Goal: Contribute content: Contribute content

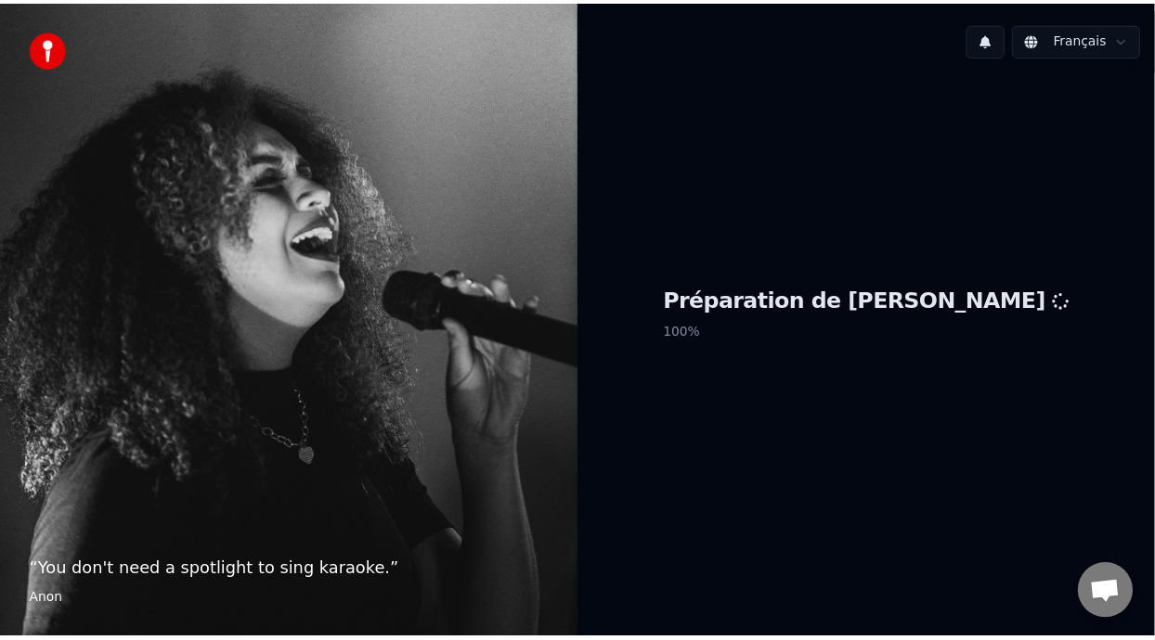
scroll to position [6, 0]
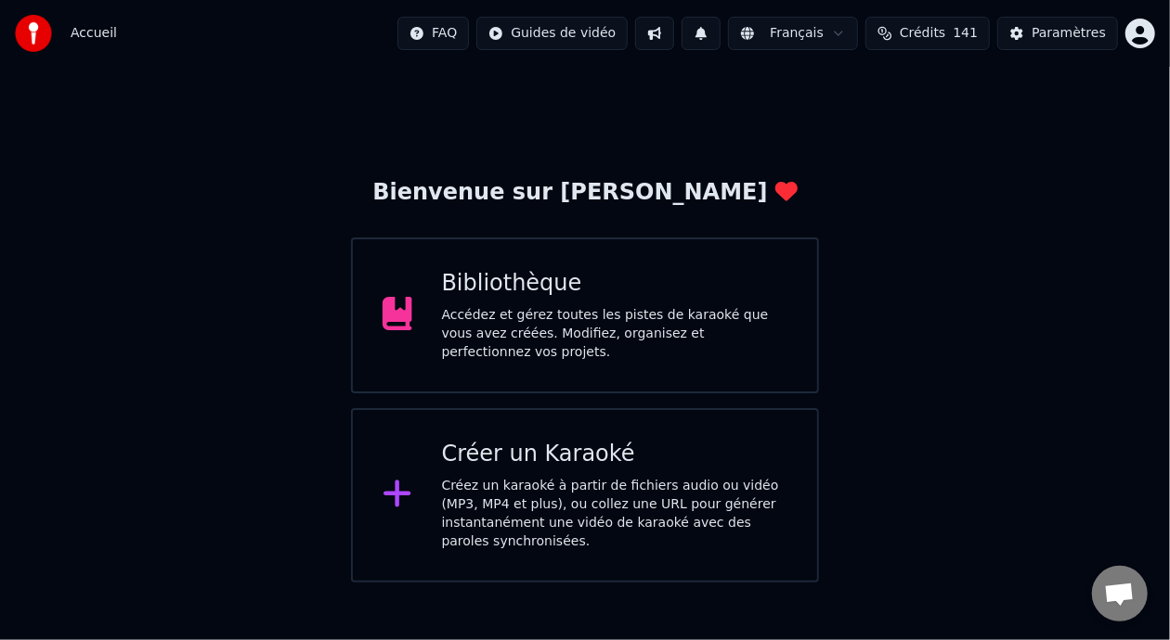
click at [673, 310] on div "Bibliothèque Accédez et gérez toutes les pistes de karaoké que vous avez créées…" at bounding box center [615, 315] width 346 height 93
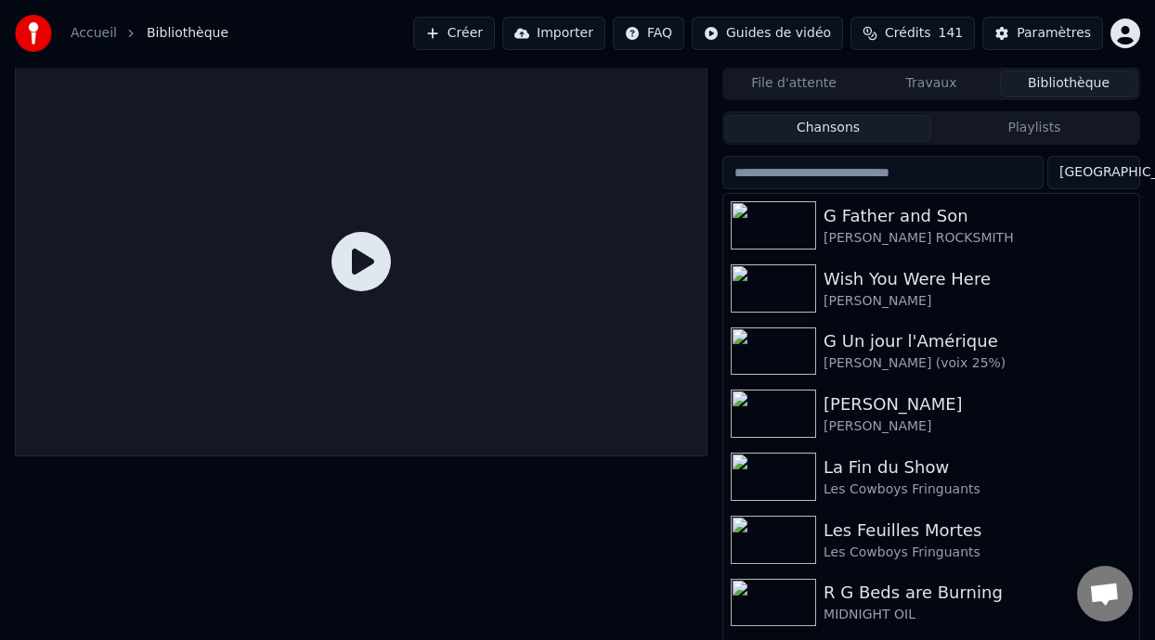
click at [988, 136] on button "Playlists" at bounding box center [1034, 128] width 206 height 27
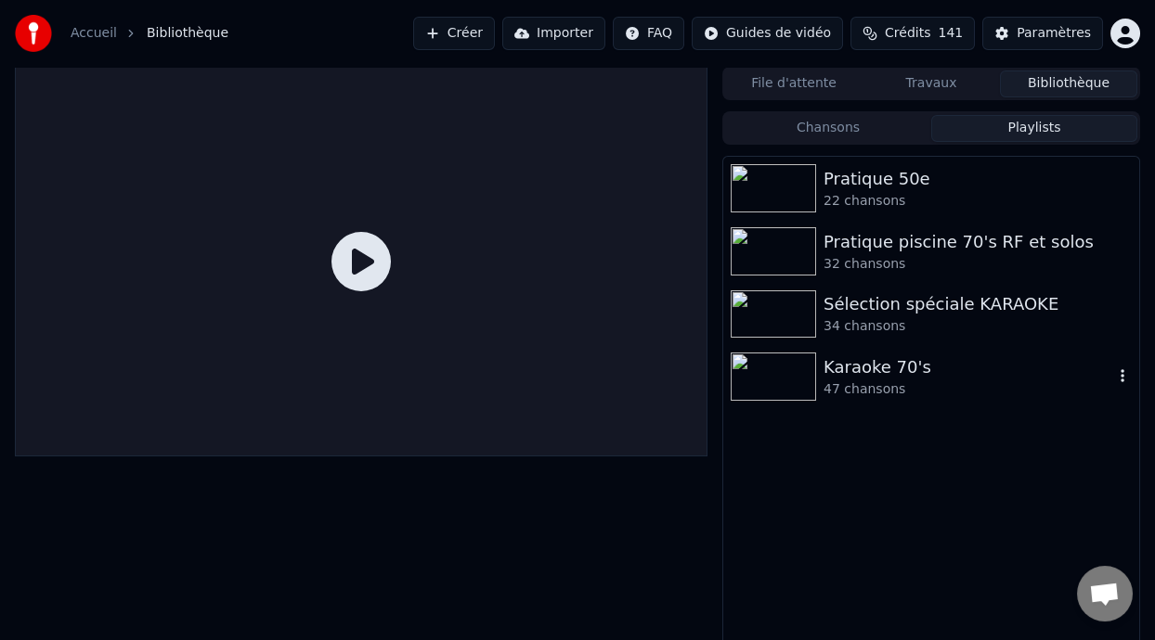
click at [862, 384] on div "47 chansons" at bounding box center [968, 390] width 290 height 19
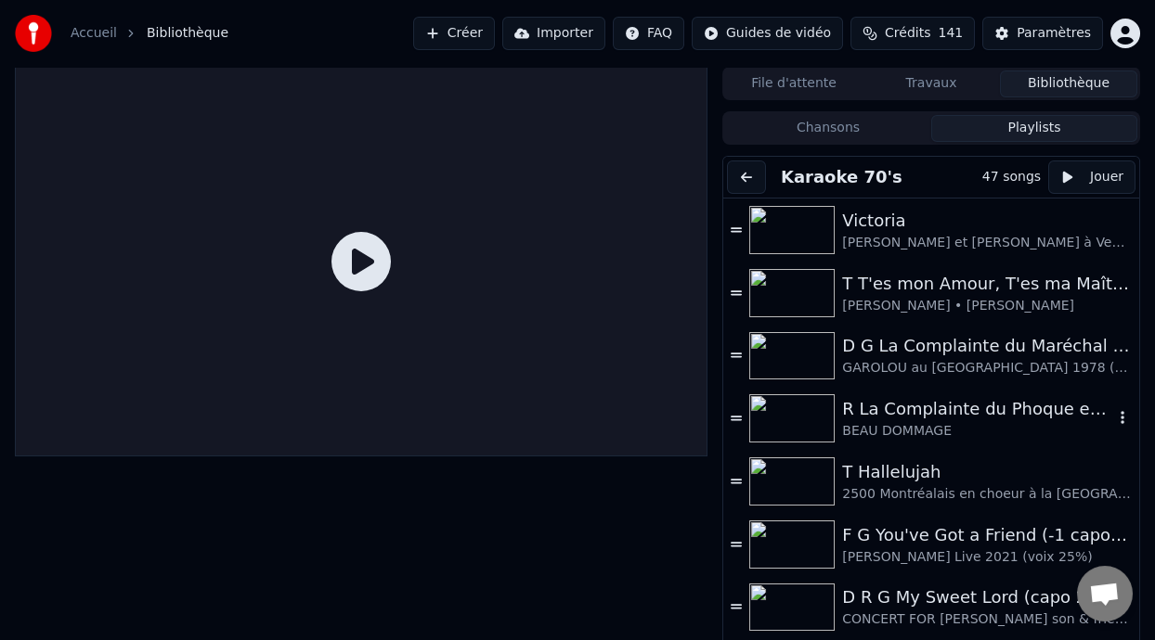
click at [931, 419] on div "R La Complainte du Phoque en [US_STATE]" at bounding box center [977, 409] width 271 height 26
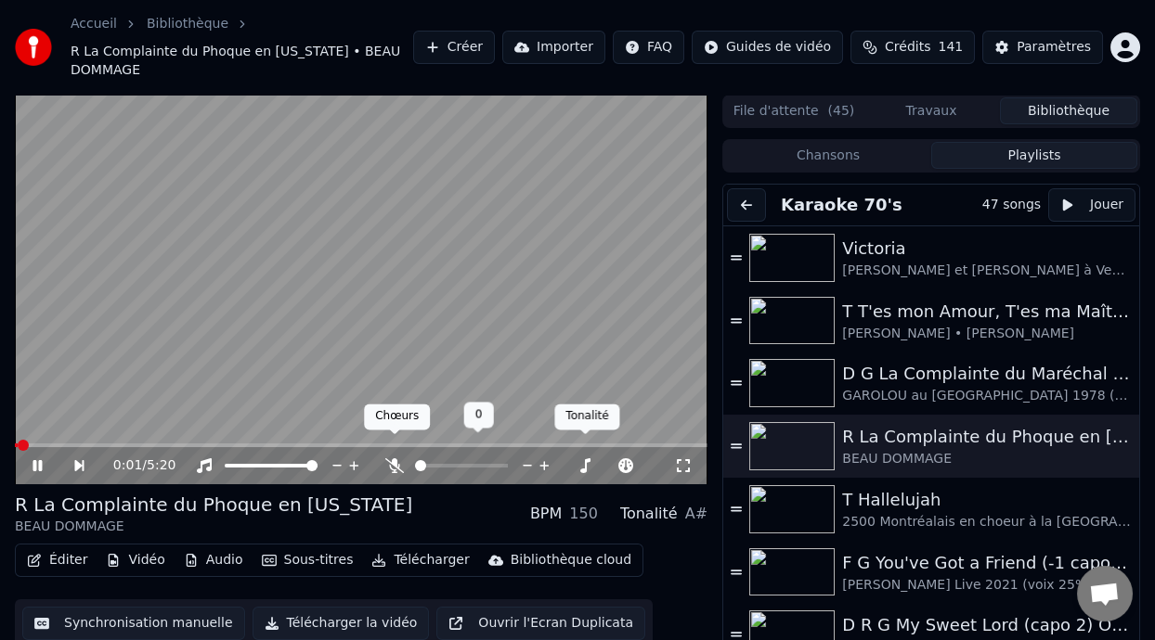
click at [390, 445] on body "Accueil Bibliothèque R La Complainte du Phoque en [US_STATE] • BEAU DOMMAGE Cré…" at bounding box center [577, 320] width 1155 height 640
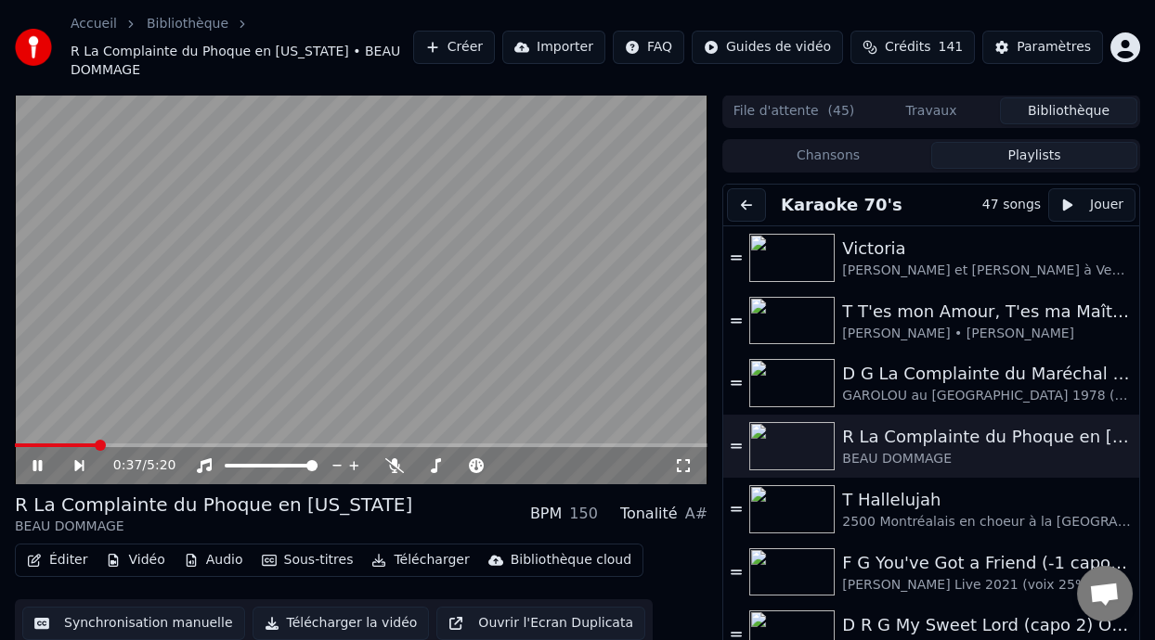
click at [35, 460] on icon at bounding box center [36, 465] width 9 height 11
click at [462, 40] on button "Créer" at bounding box center [454, 47] width 82 height 33
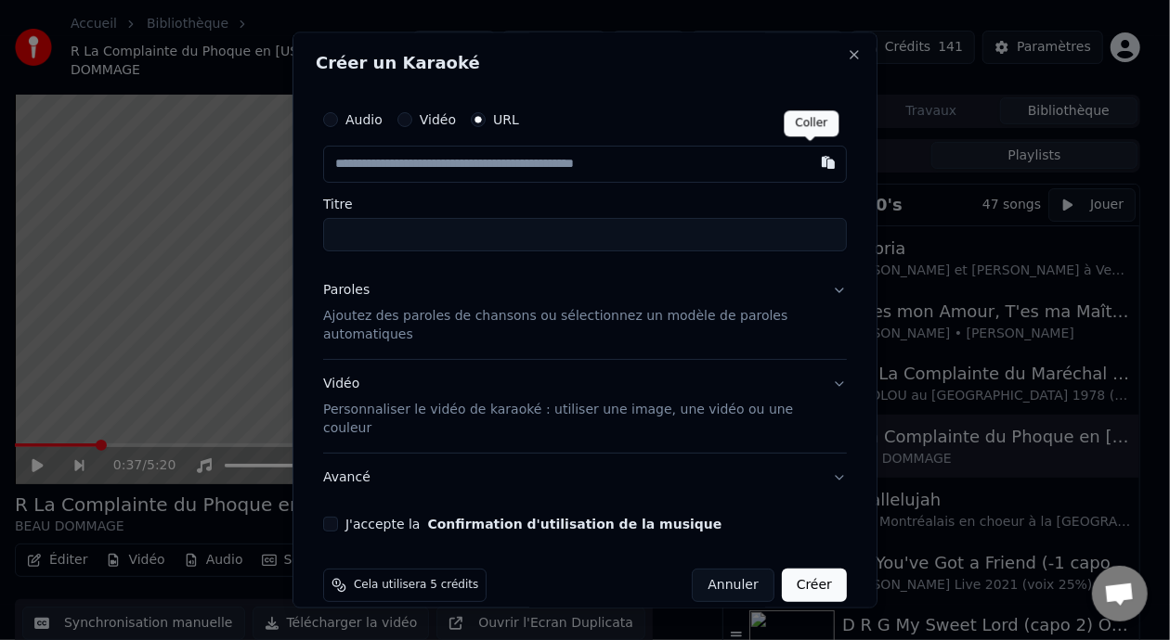
click at [814, 162] on button "button" at bounding box center [827, 163] width 37 height 33
type input "**********"
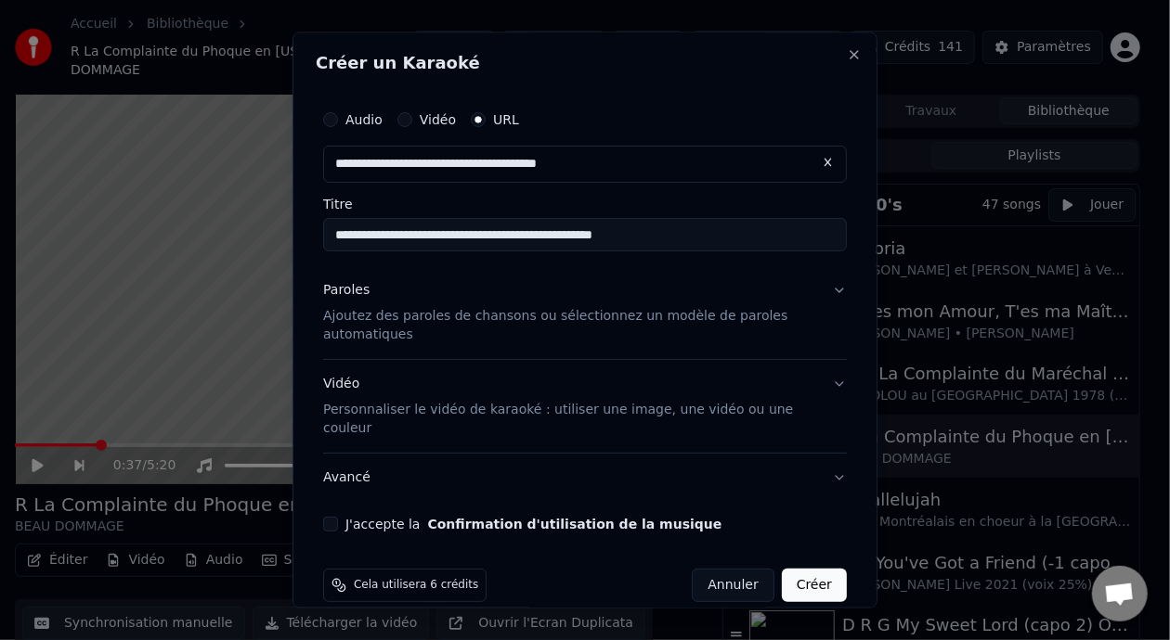
type input "**********"
click at [829, 290] on button "Paroles Ajoutez des paroles de chansons ou sélectionnez un modèle de paroles au…" at bounding box center [585, 313] width 524 height 93
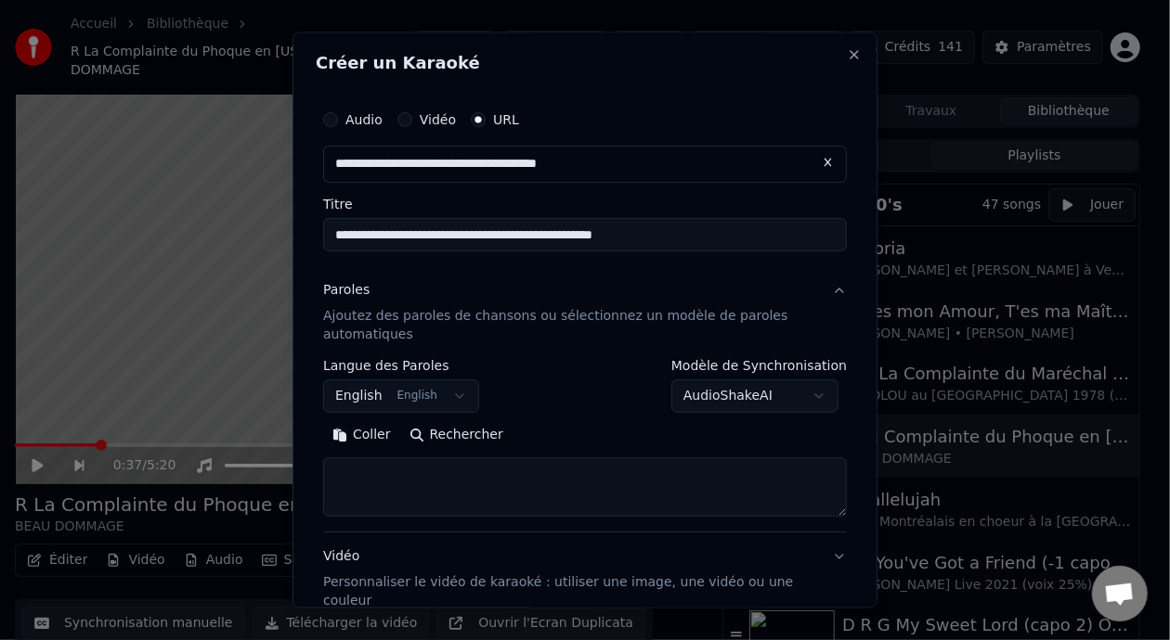
click at [447, 398] on button "English English" at bounding box center [401, 396] width 156 height 33
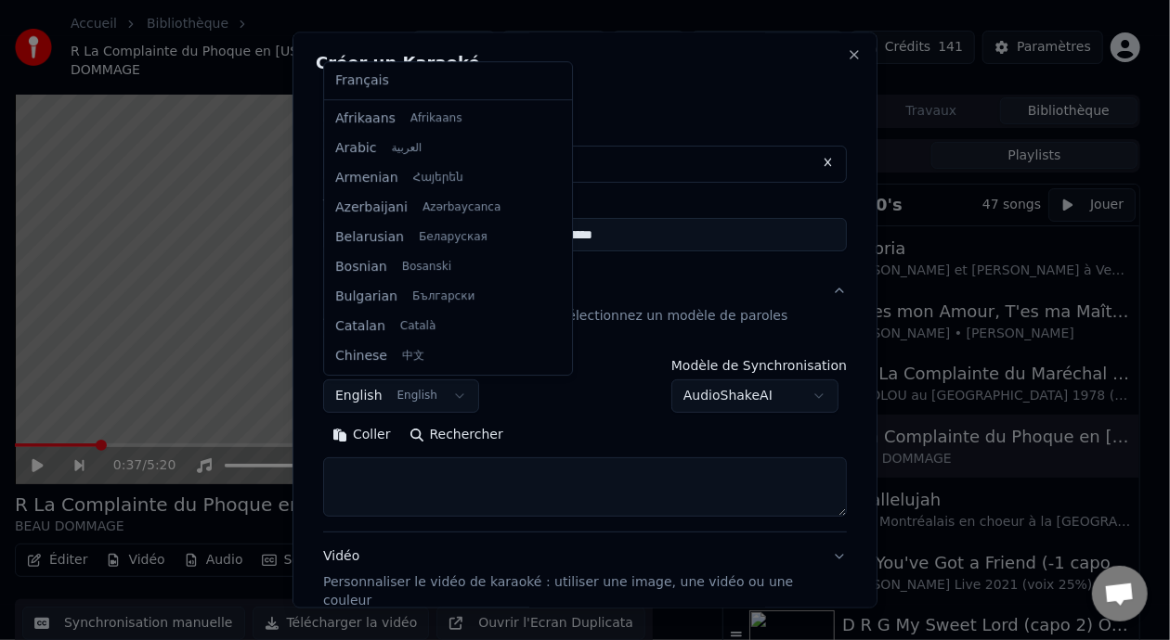
scroll to position [148, 0]
select select "**"
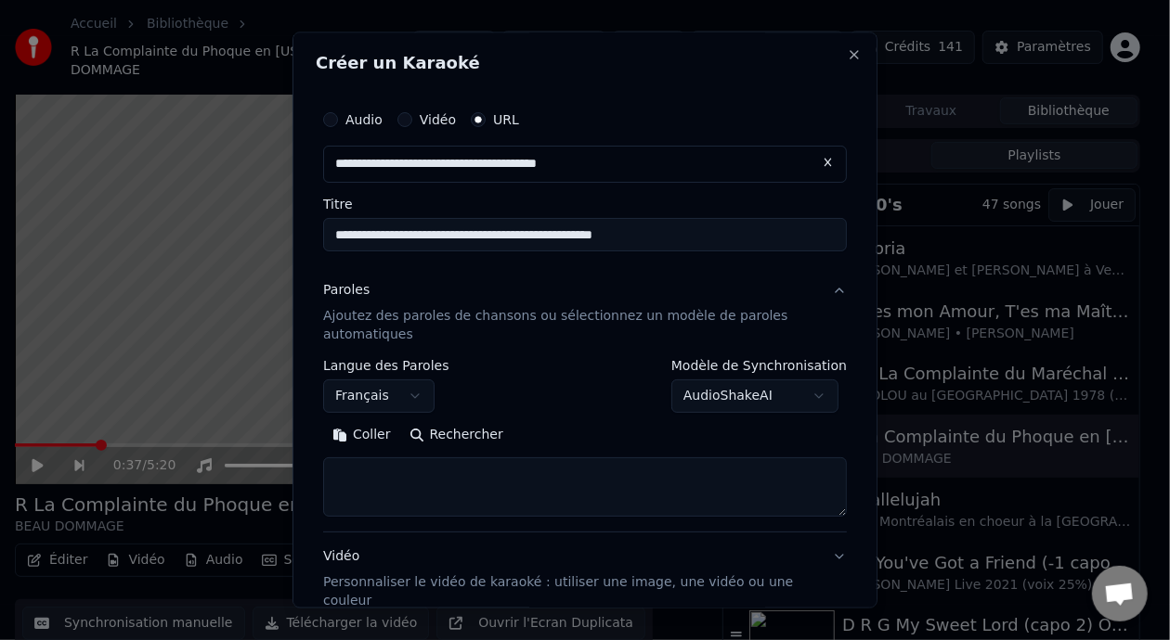
click at [376, 433] on button "Coller" at bounding box center [361, 436] width 77 height 30
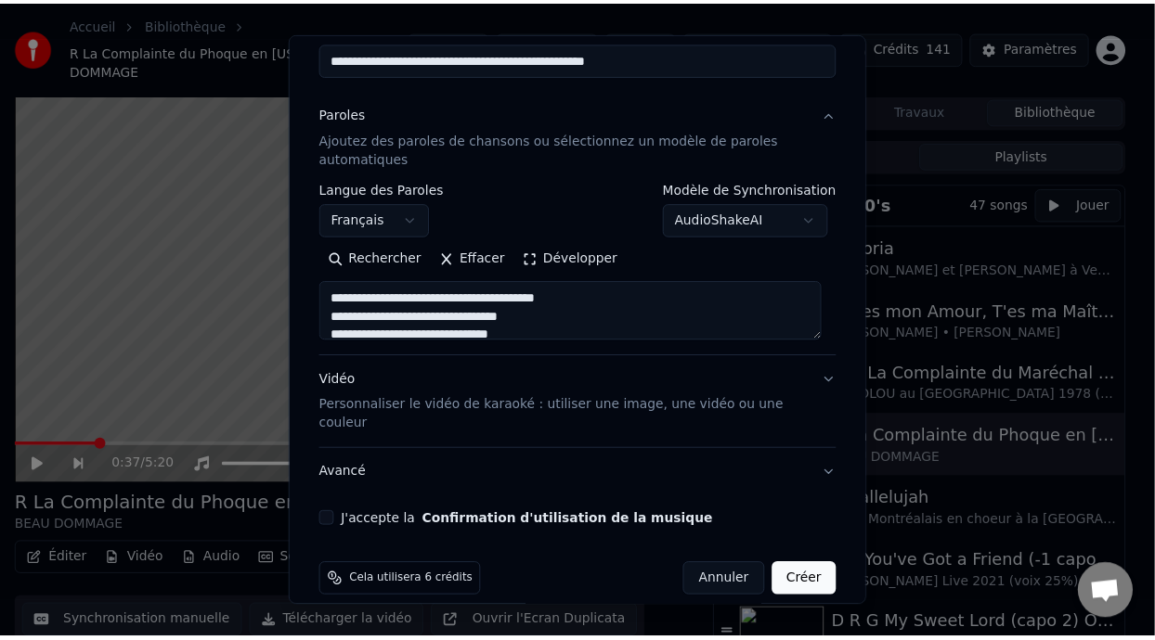
scroll to position [178, 0]
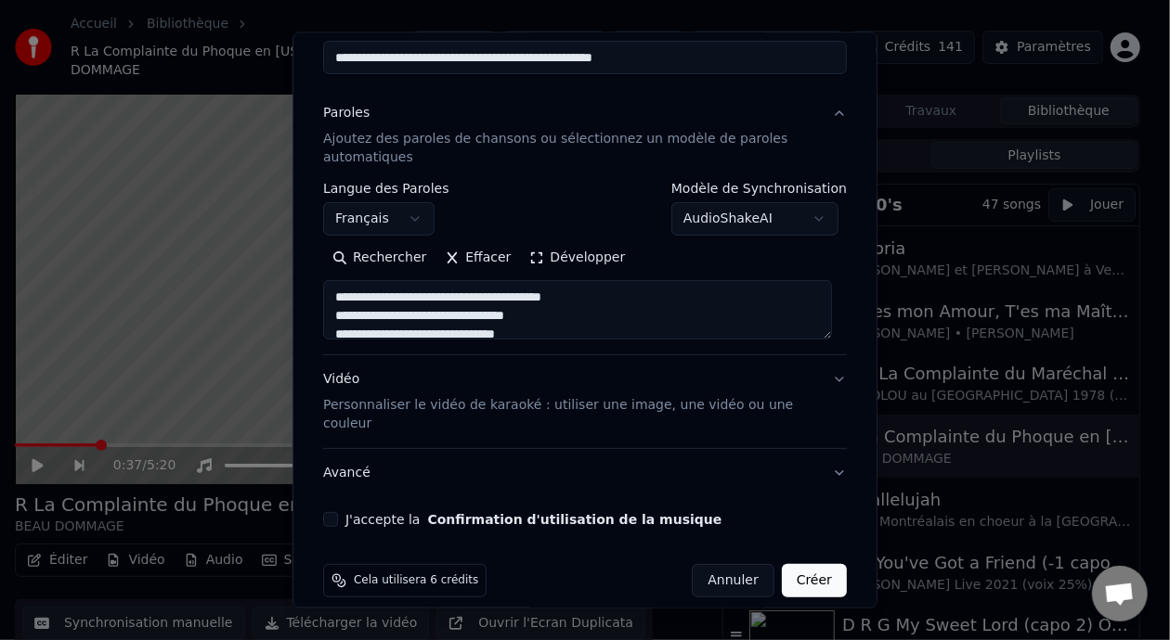
click at [333, 511] on button "J'accepte la Confirmation d'utilisation de la musique" at bounding box center [330, 518] width 15 height 15
click at [804, 563] on button "Créer" at bounding box center [814, 579] width 65 height 33
type textarea "**********"
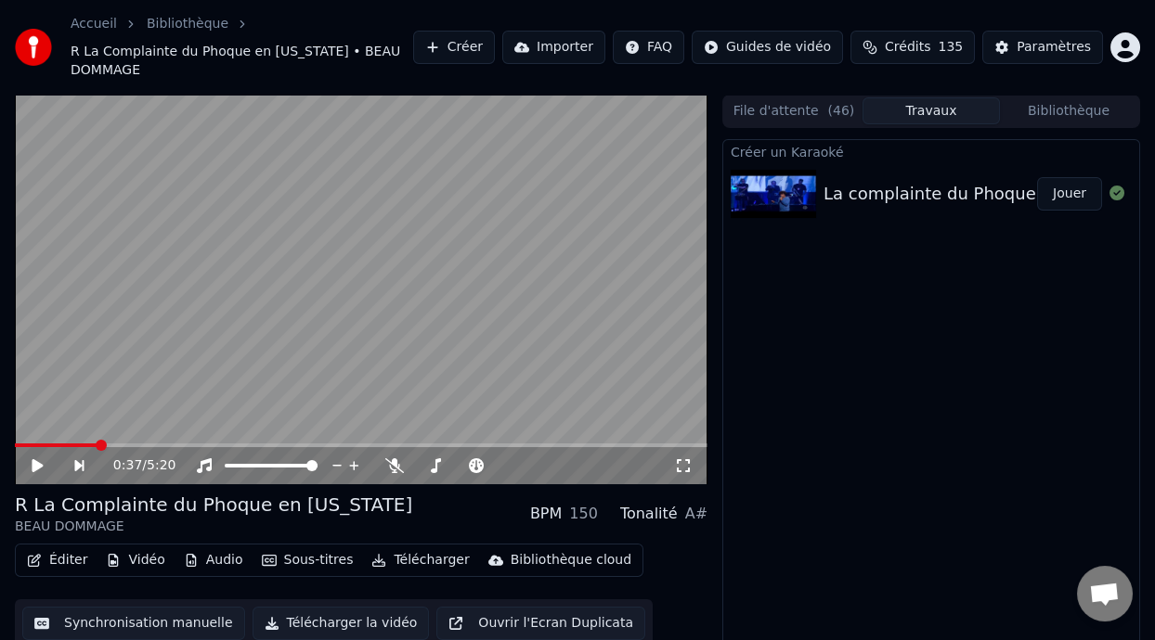
click at [1075, 177] on button "Jouer" at bounding box center [1069, 193] width 65 height 33
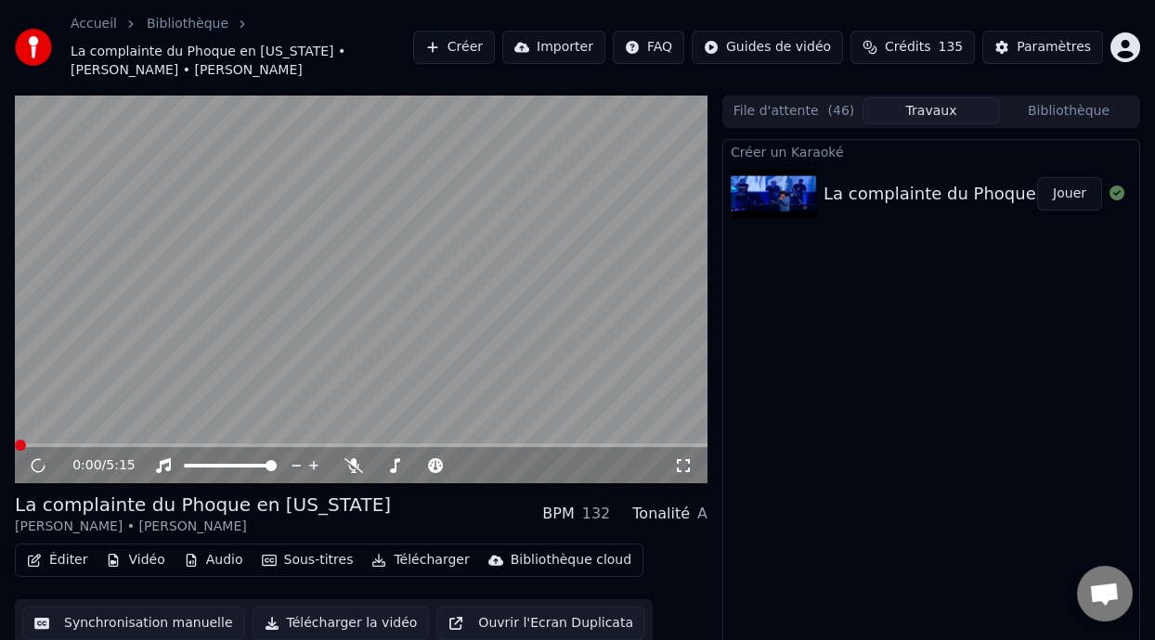
click at [680, 466] on icon at bounding box center [683, 466] width 19 height 15
click at [350, 460] on icon at bounding box center [353, 466] width 19 height 15
click at [679, 463] on icon at bounding box center [683, 466] width 19 height 15
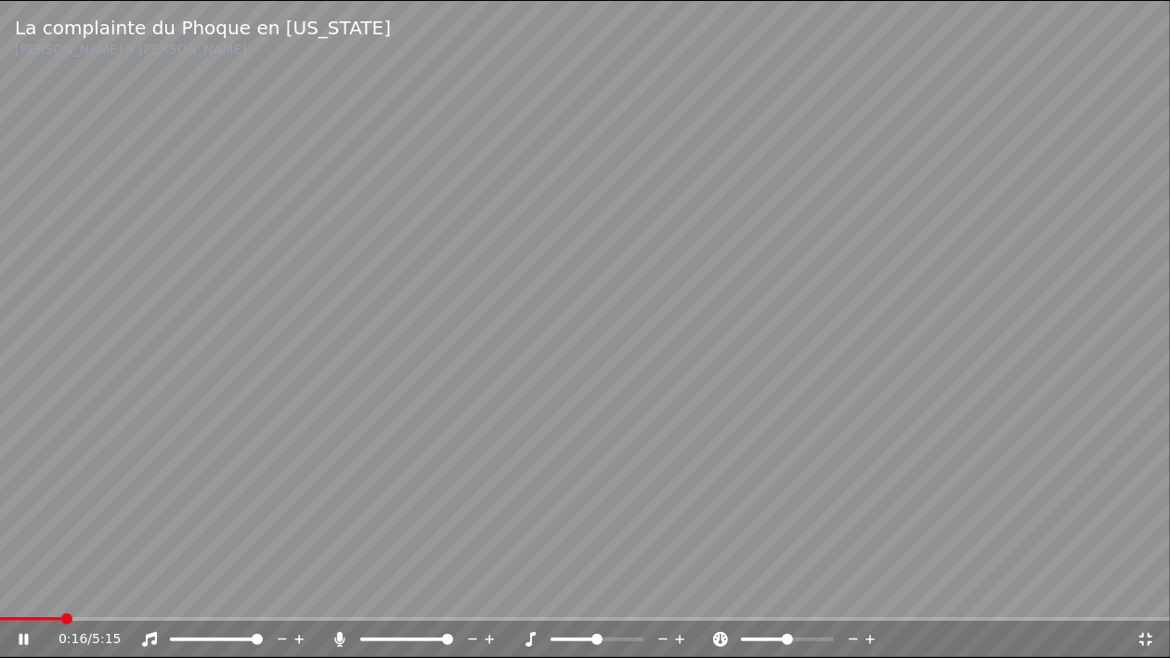
click at [17, 616] on video at bounding box center [585, 329] width 1170 height 658
click at [24, 638] on icon at bounding box center [23, 639] width 11 height 13
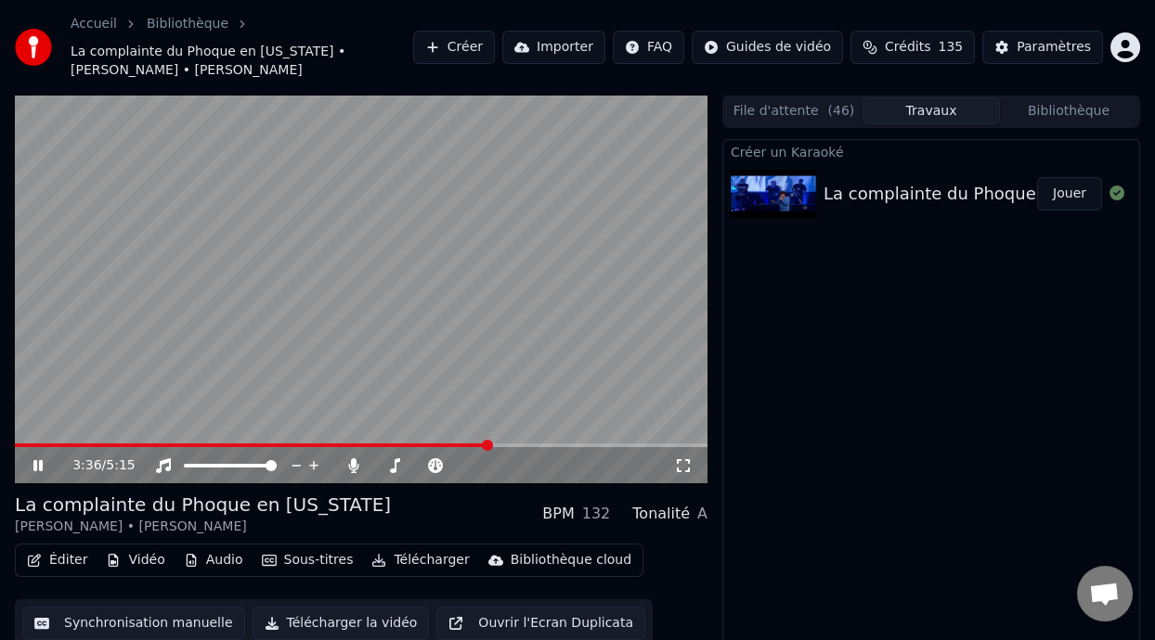
click at [489, 443] on span at bounding box center [487, 445] width 11 height 11
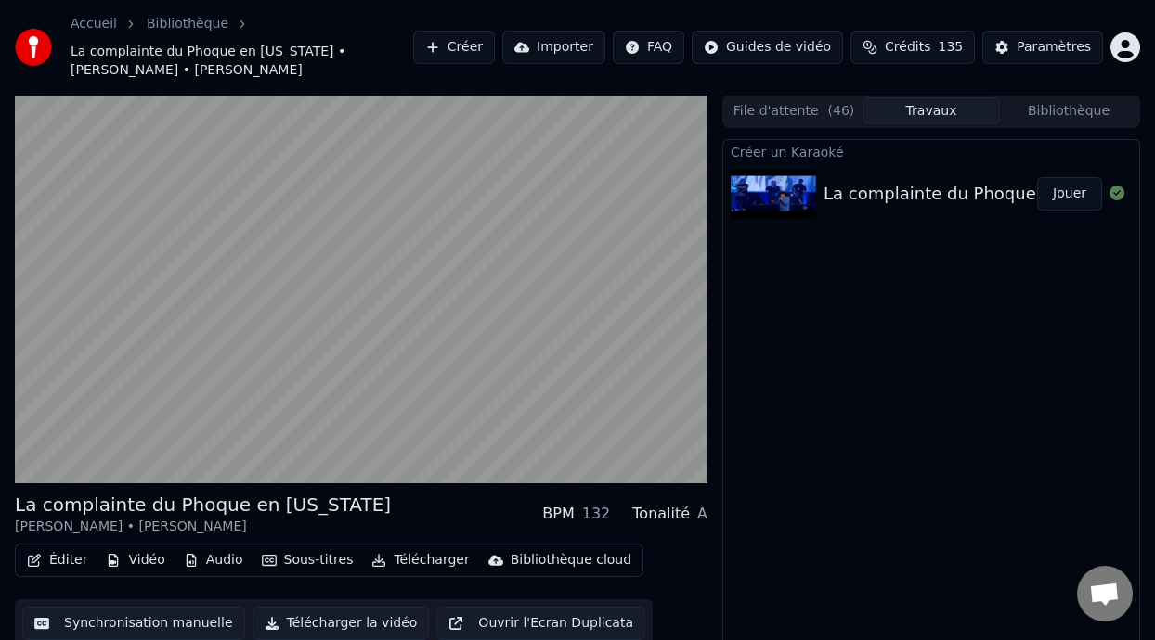
click at [321, 556] on button "Sous-titres" at bounding box center [307, 561] width 107 height 26
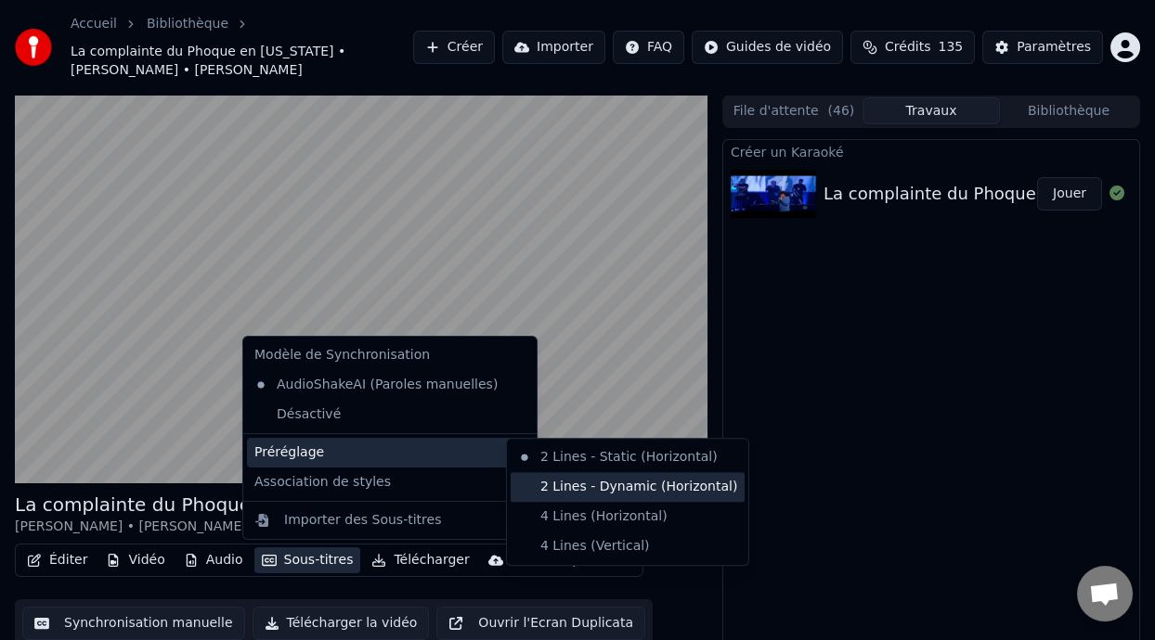
click at [584, 486] on div "2 Lines - Dynamic (Horizontal)" at bounding box center [628, 487] width 234 height 30
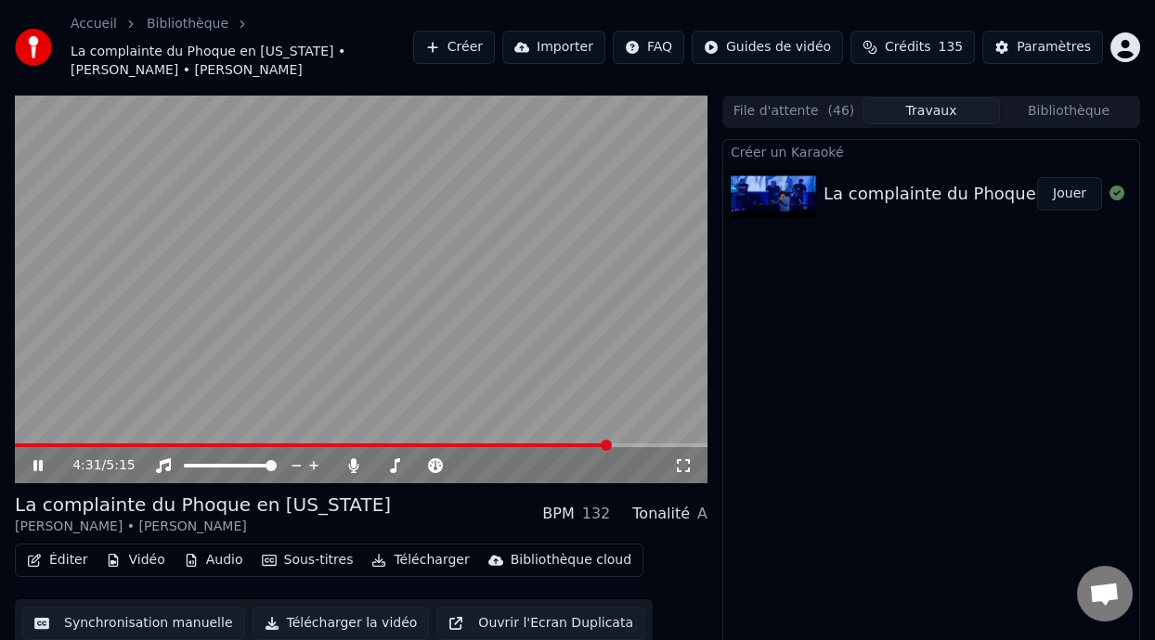
click at [612, 446] on span at bounding box center [606, 445] width 11 height 11
click at [63, 563] on button "Éditer" at bounding box center [56, 561] width 75 height 26
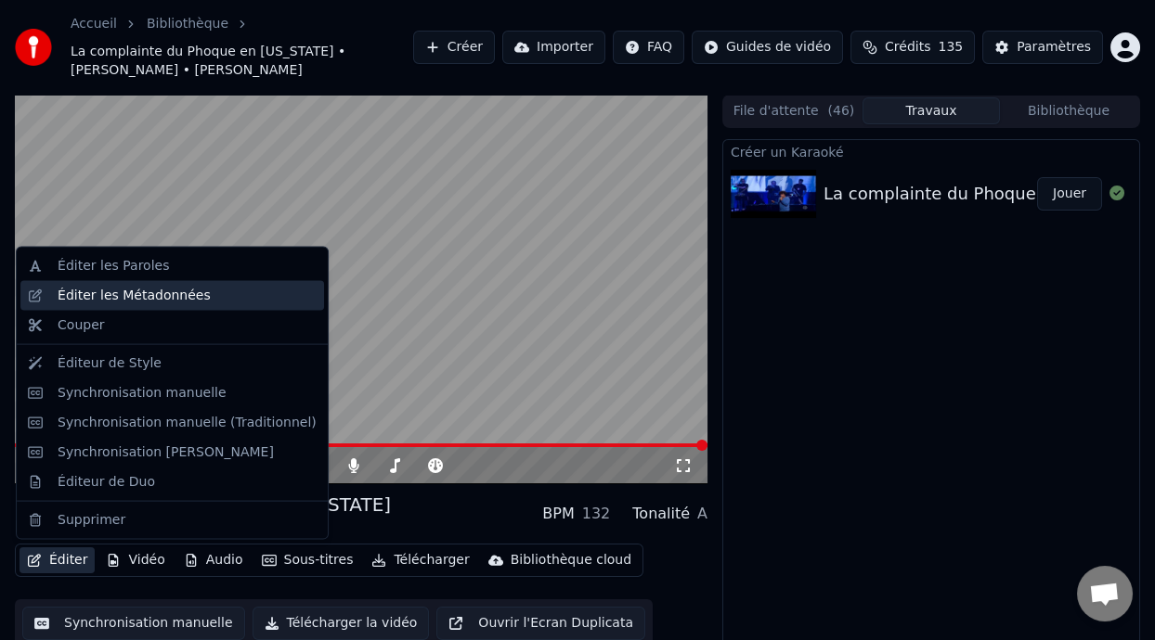
click at [193, 298] on div "Éditer les Métadonnées" at bounding box center [187, 296] width 259 height 19
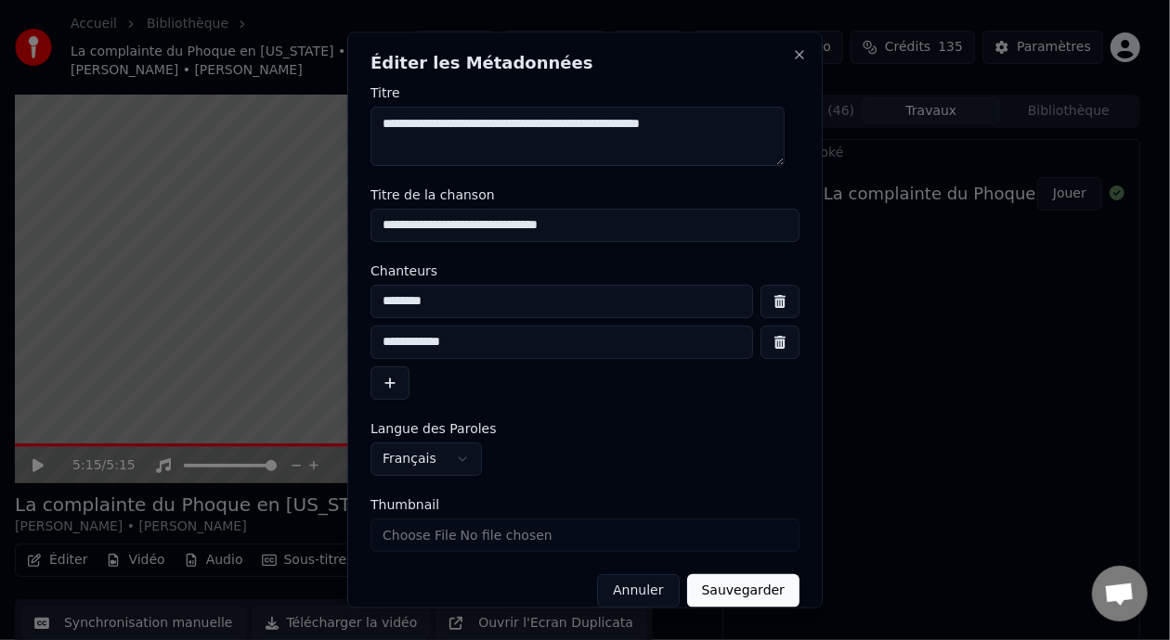
click at [382, 227] on input "**********" at bounding box center [584, 225] width 429 height 33
type input "**********"
click at [725, 597] on button "Sauvegarder" at bounding box center [743, 591] width 112 height 33
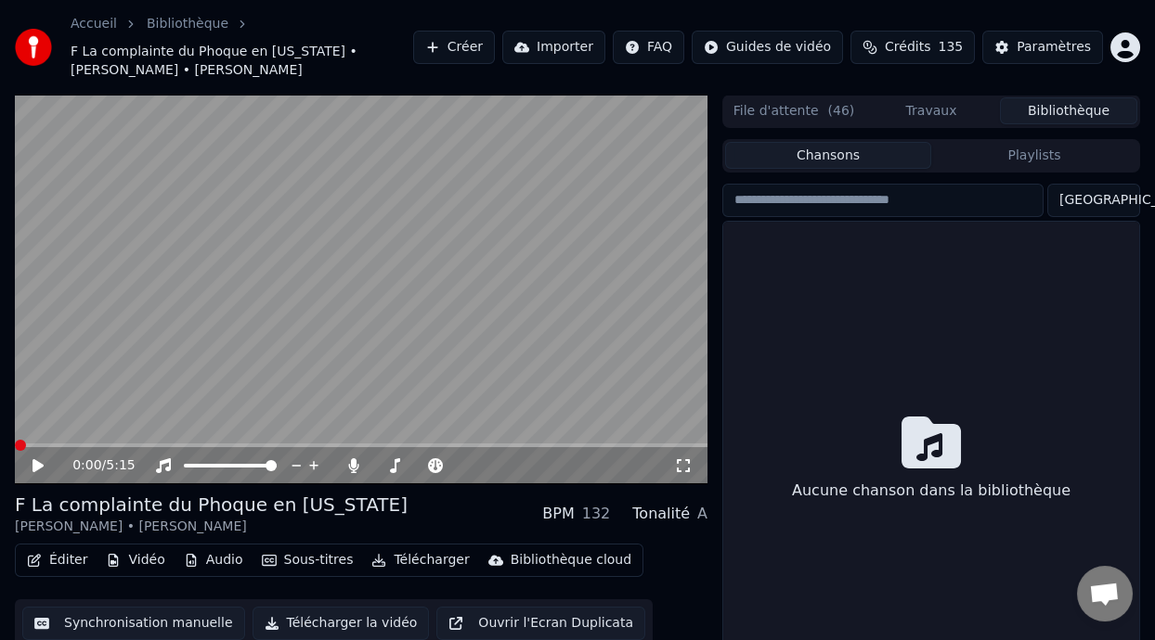
click at [1059, 112] on button "Bibliothèque" at bounding box center [1068, 110] width 137 height 27
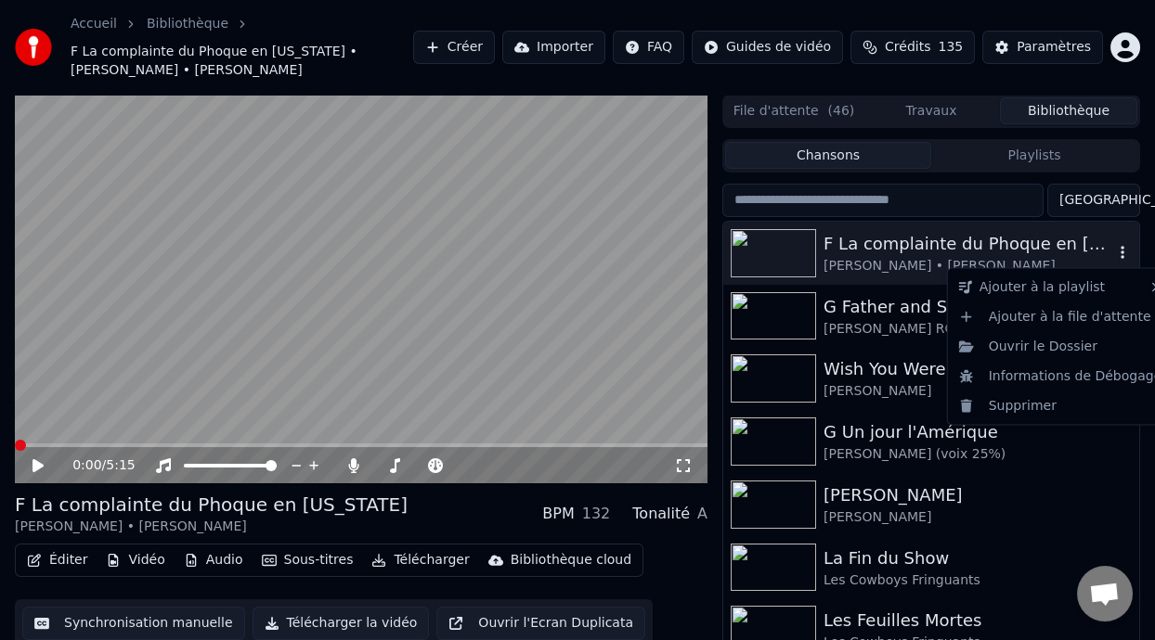
click at [1120, 249] on icon "button" at bounding box center [1122, 252] width 4 height 13
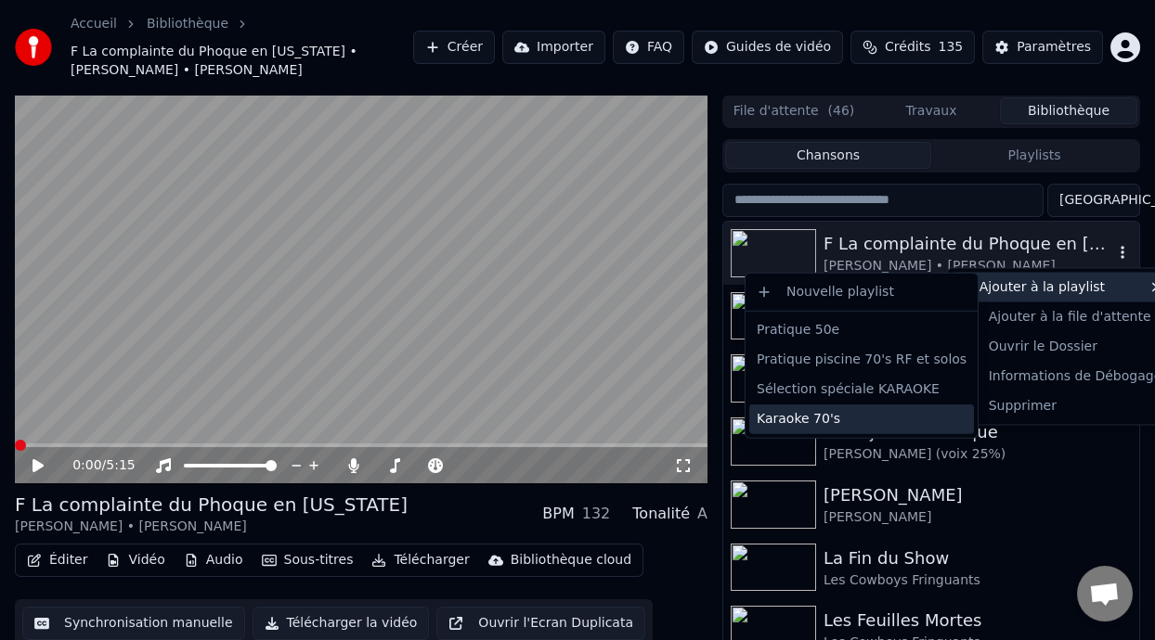
click at [857, 421] on div "Karaoke 70's" at bounding box center [861, 420] width 225 height 30
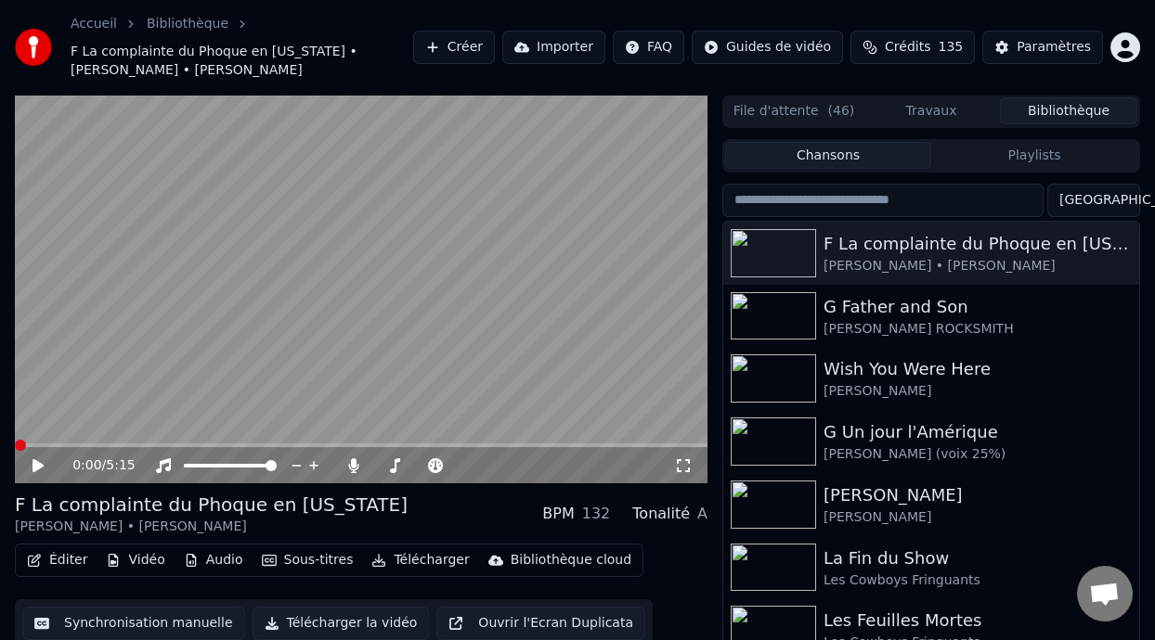
click at [1034, 155] on button "Playlists" at bounding box center [1034, 155] width 206 height 27
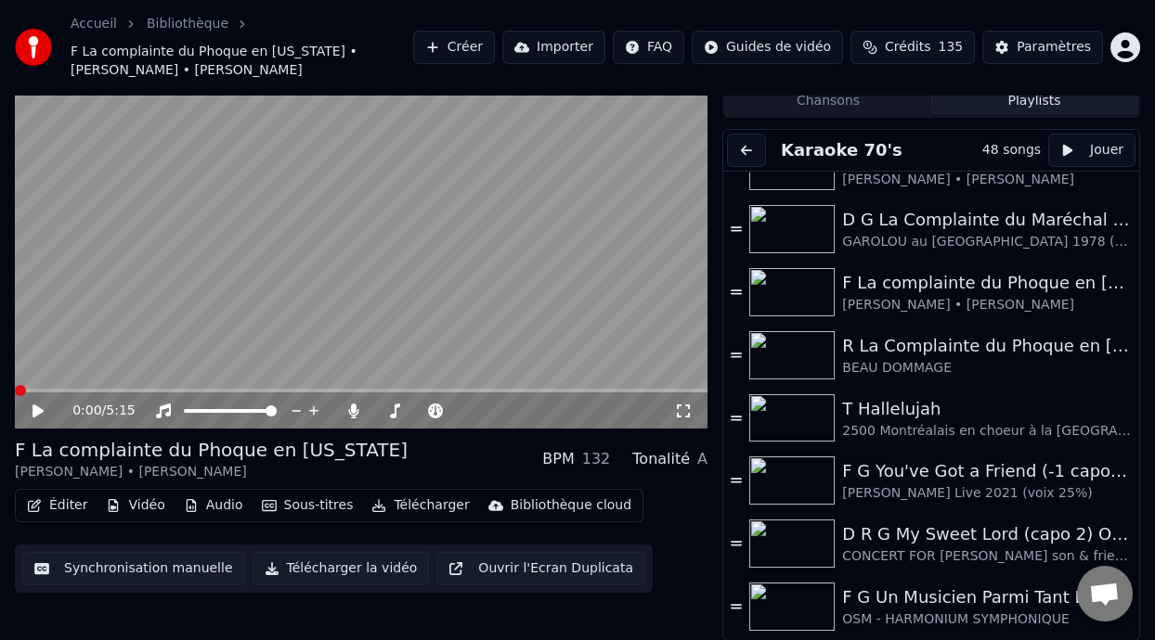
scroll to position [92, 0]
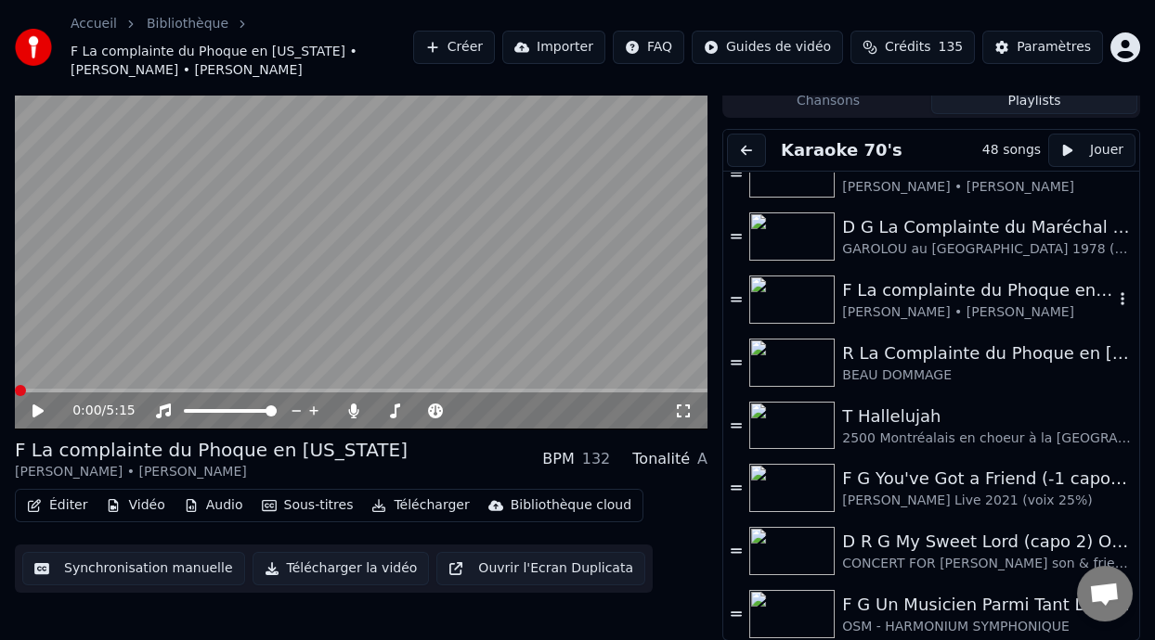
click at [964, 298] on div "F La complainte du Phoque en [US_STATE]" at bounding box center [977, 291] width 271 height 26
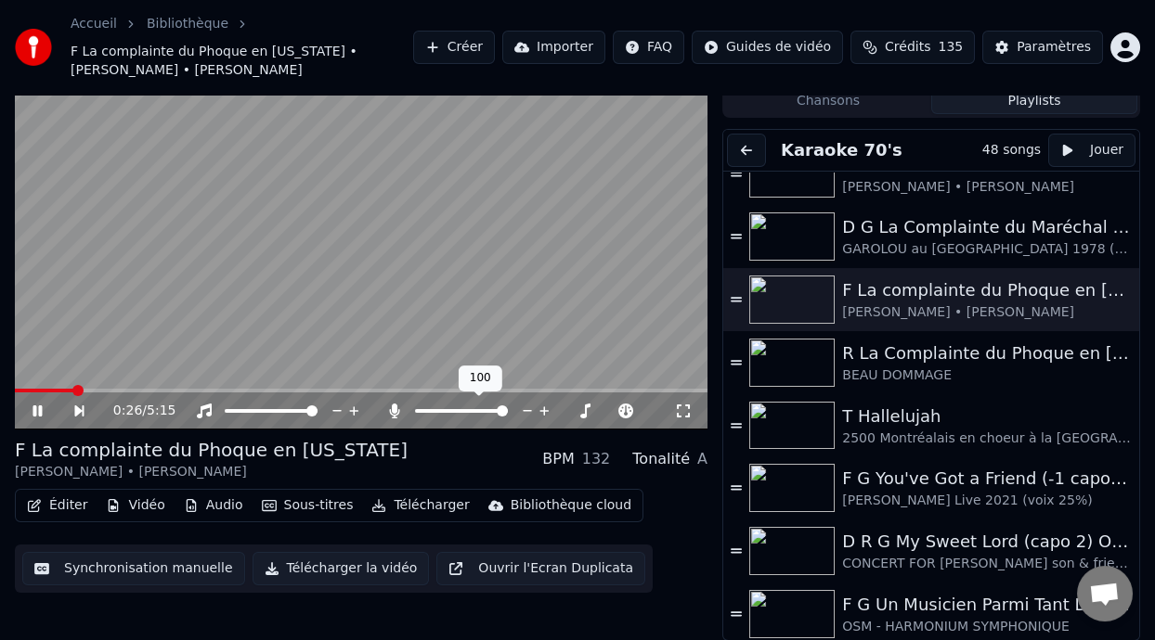
click at [444, 411] on div at bounding box center [478, 411] width 149 height 19
click at [445, 409] on span at bounding box center [430, 411] width 31 height 4
click at [451, 408] on span at bounding box center [452, 411] width 11 height 11
click at [446, 408] on span at bounding box center [449, 411] width 11 height 11
click at [37, 408] on icon at bounding box center [51, 411] width 42 height 15
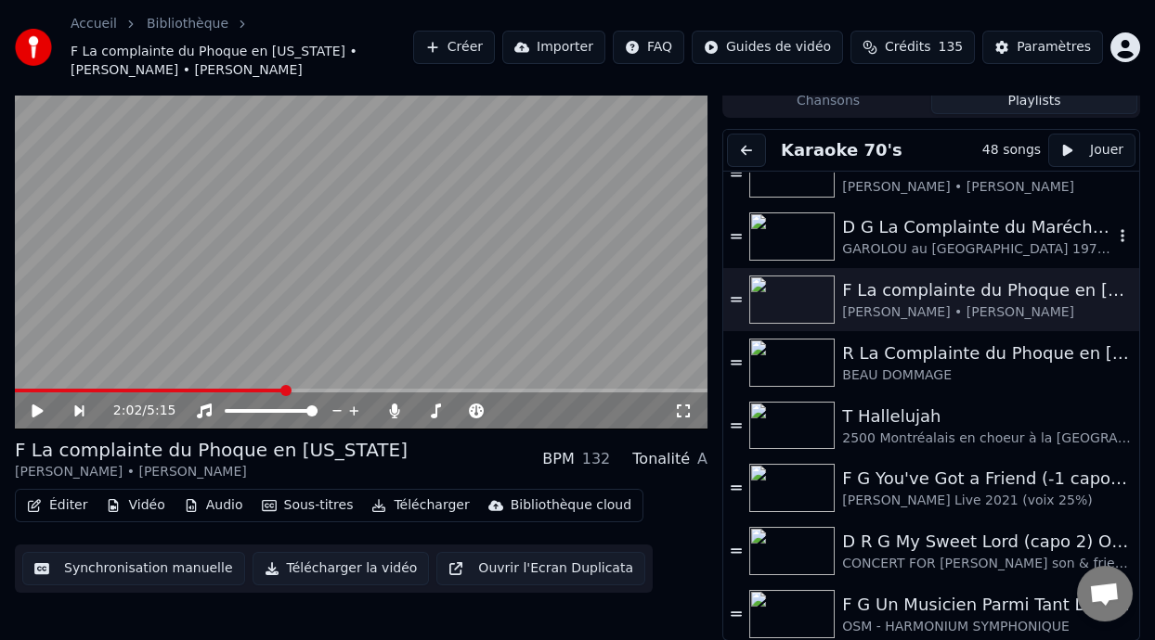
click at [957, 235] on div "D G La Complainte du Maréchal [PERSON_NAME] ON DANSE" at bounding box center [977, 227] width 271 height 26
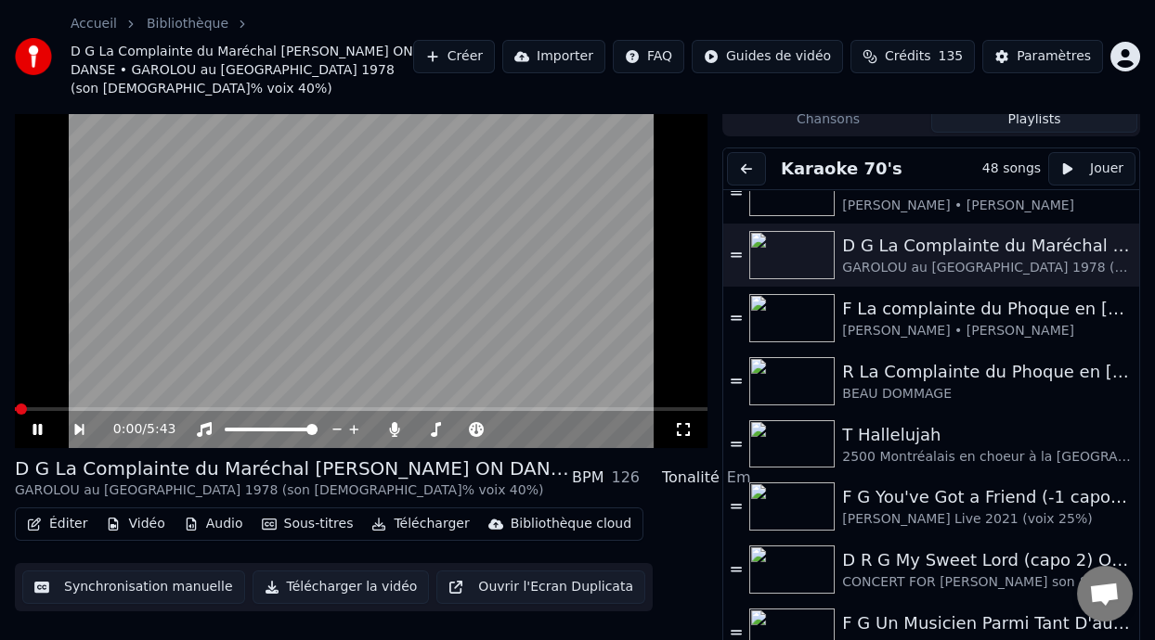
click at [684, 422] on icon at bounding box center [683, 429] width 19 height 15
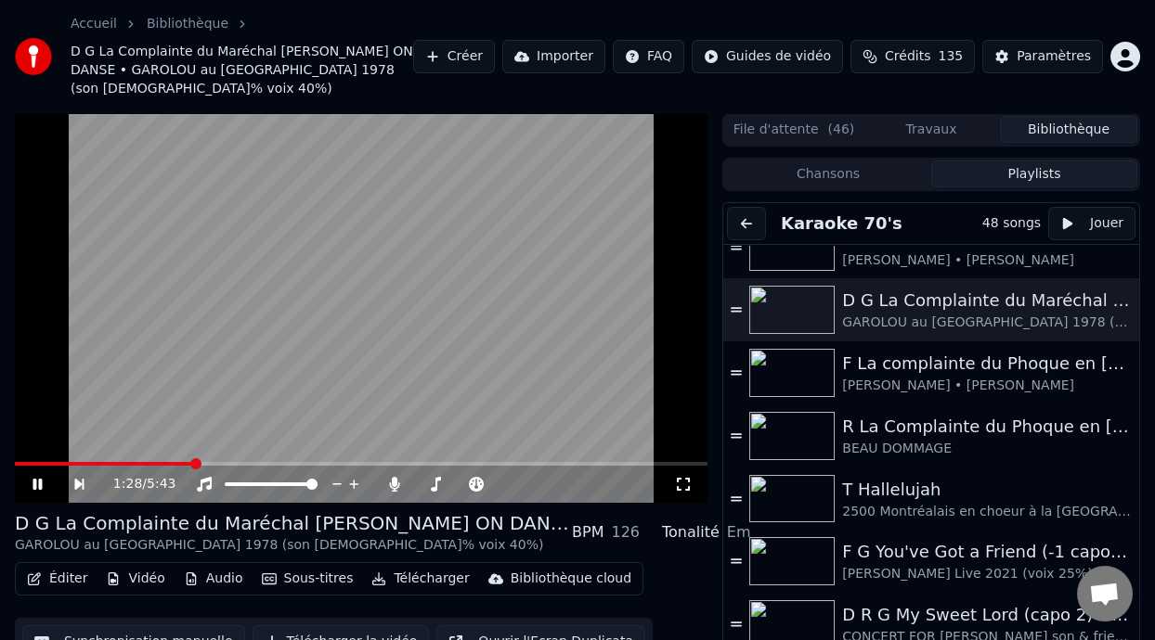
click at [37, 477] on icon at bounding box center [51, 484] width 42 height 15
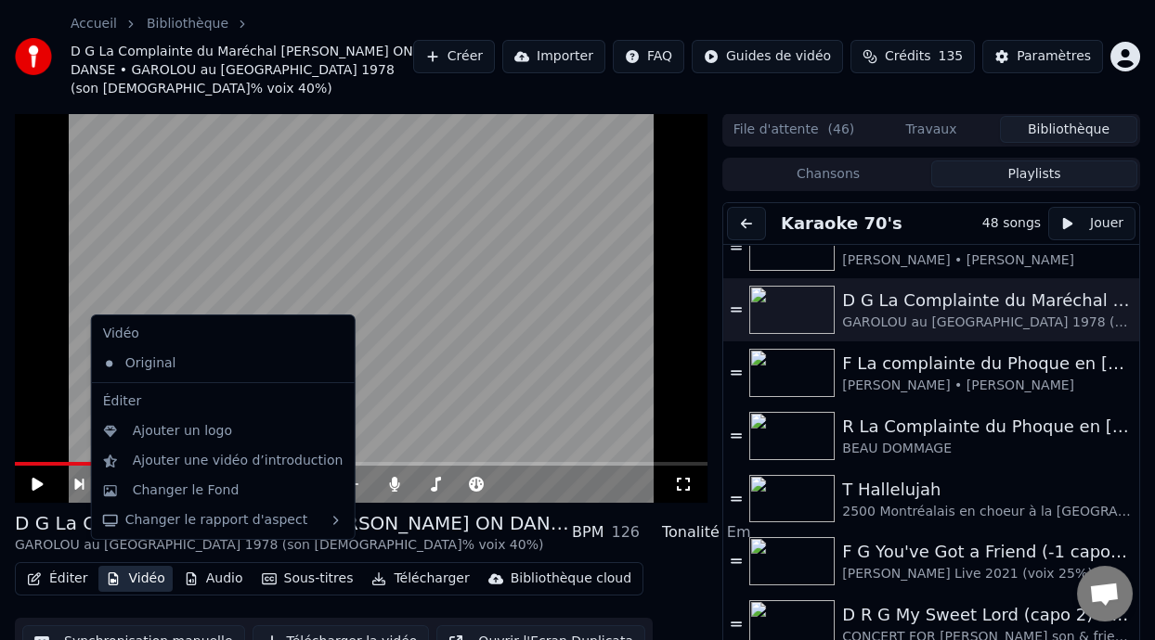
click at [151, 566] on button "Vidéo" at bounding box center [134, 579] width 73 height 26
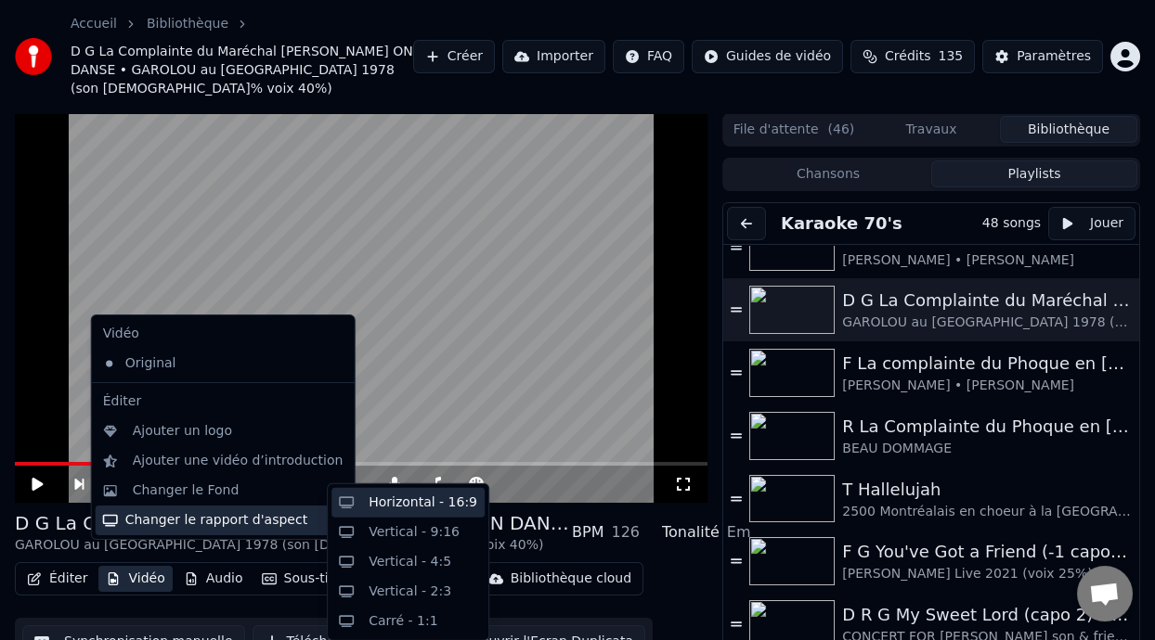
click at [431, 503] on div "Horizontal - 16:9" at bounding box center [423, 503] width 109 height 19
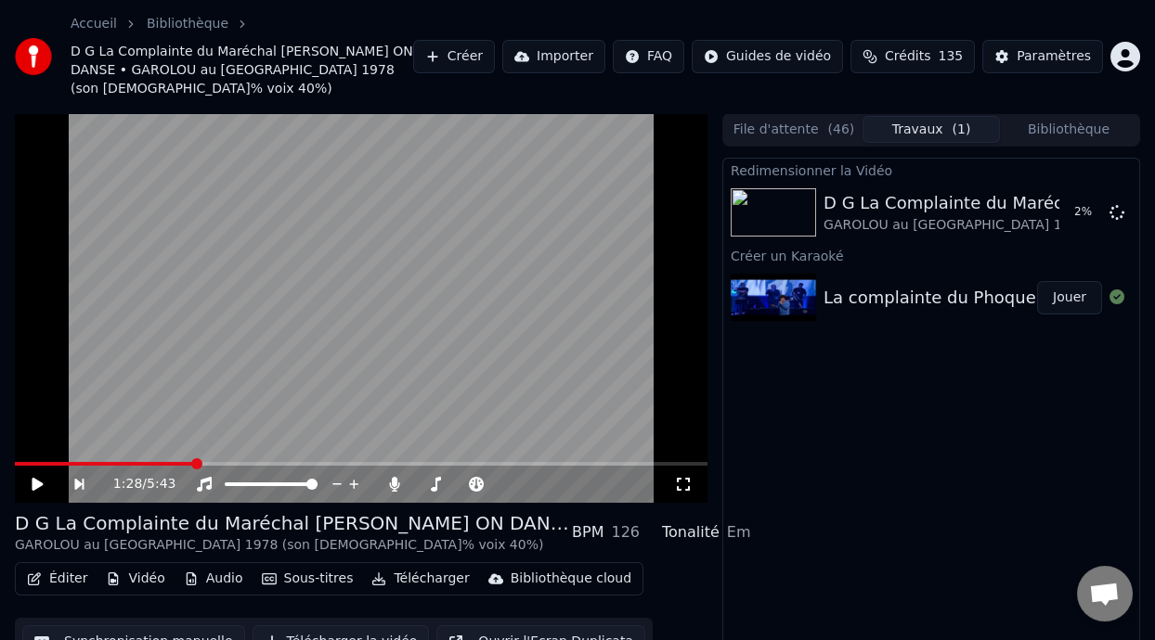
click at [33, 478] on icon at bounding box center [37, 484] width 11 height 13
click at [35, 477] on icon at bounding box center [51, 484] width 42 height 15
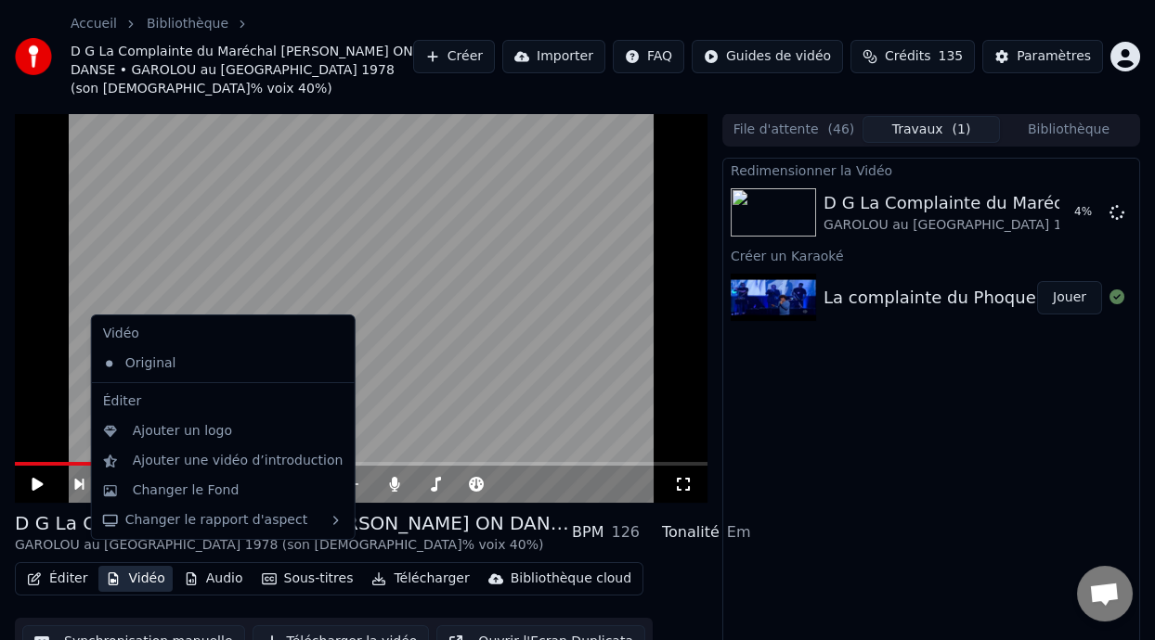
click at [147, 570] on button "Vidéo" at bounding box center [134, 579] width 73 height 26
click at [203, 489] on div "Changer le Fond" at bounding box center [186, 491] width 107 height 19
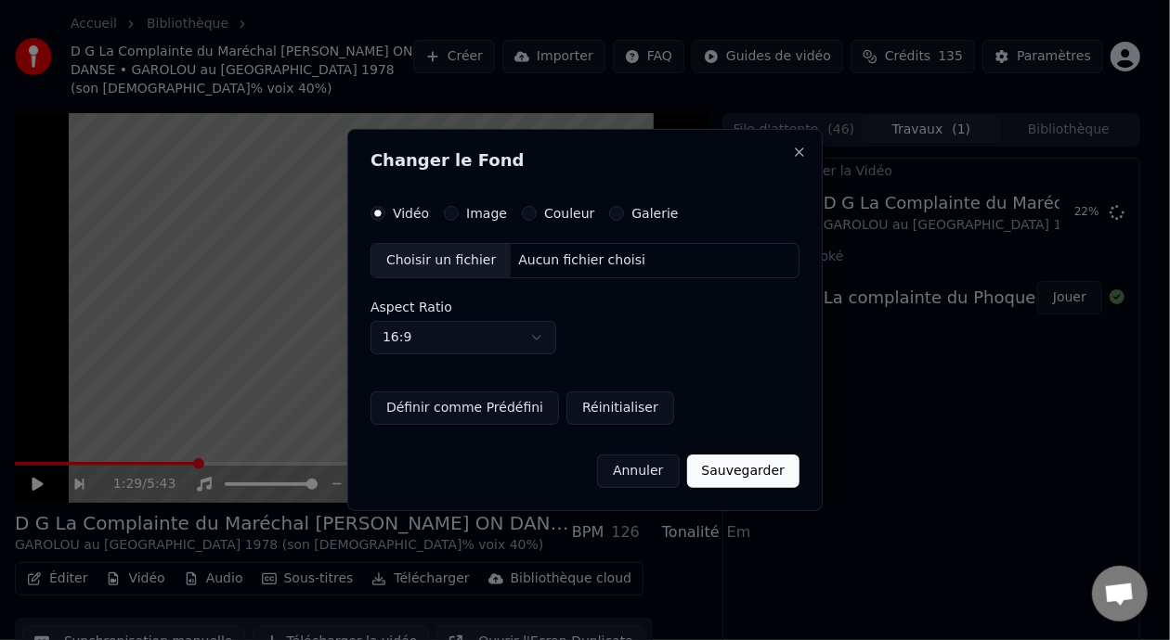
click at [661, 472] on button "Annuler" at bounding box center [638, 471] width 82 height 33
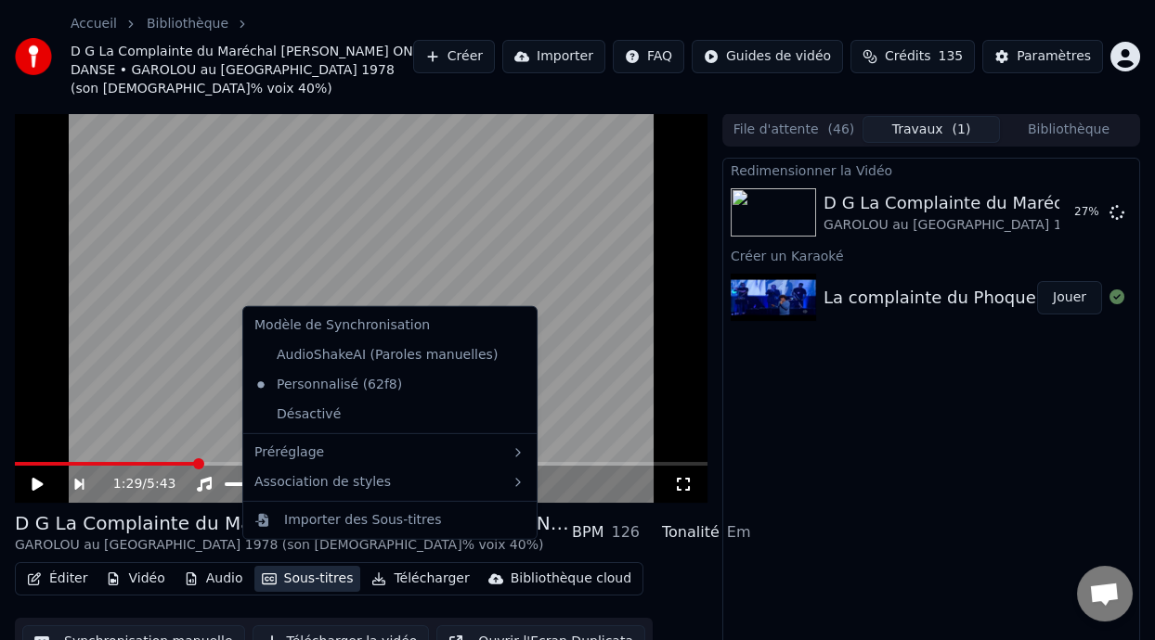
click at [319, 566] on button "Sous-titres" at bounding box center [307, 579] width 107 height 26
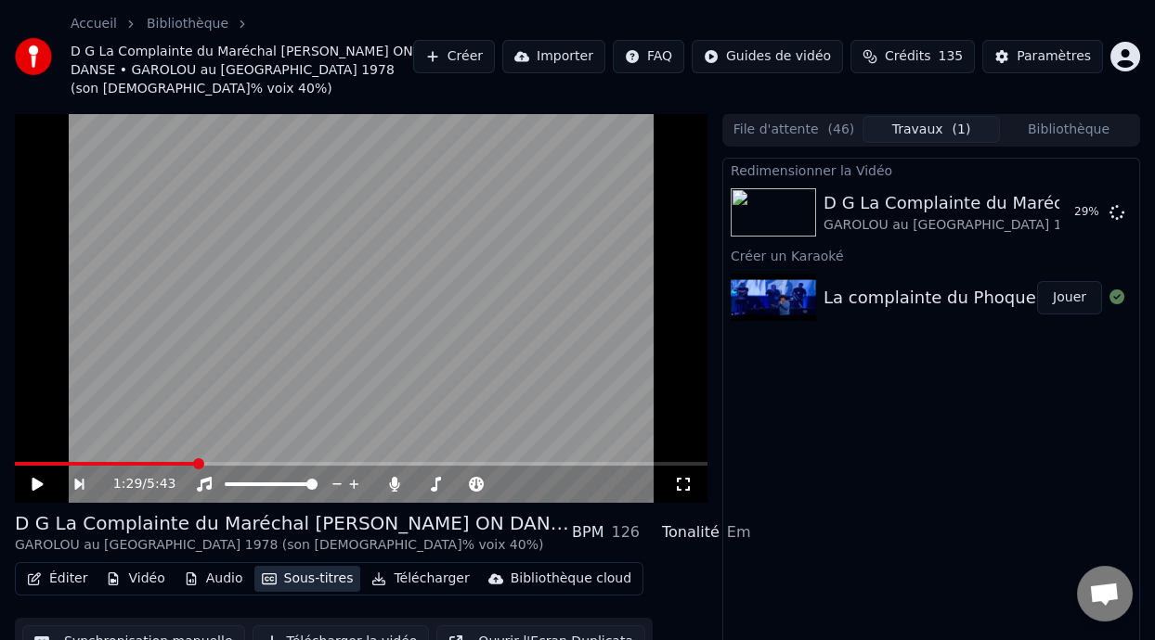
click at [319, 566] on button "Sous-titres" at bounding box center [307, 579] width 107 height 26
